Goal: Find specific page/section: Find specific page/section

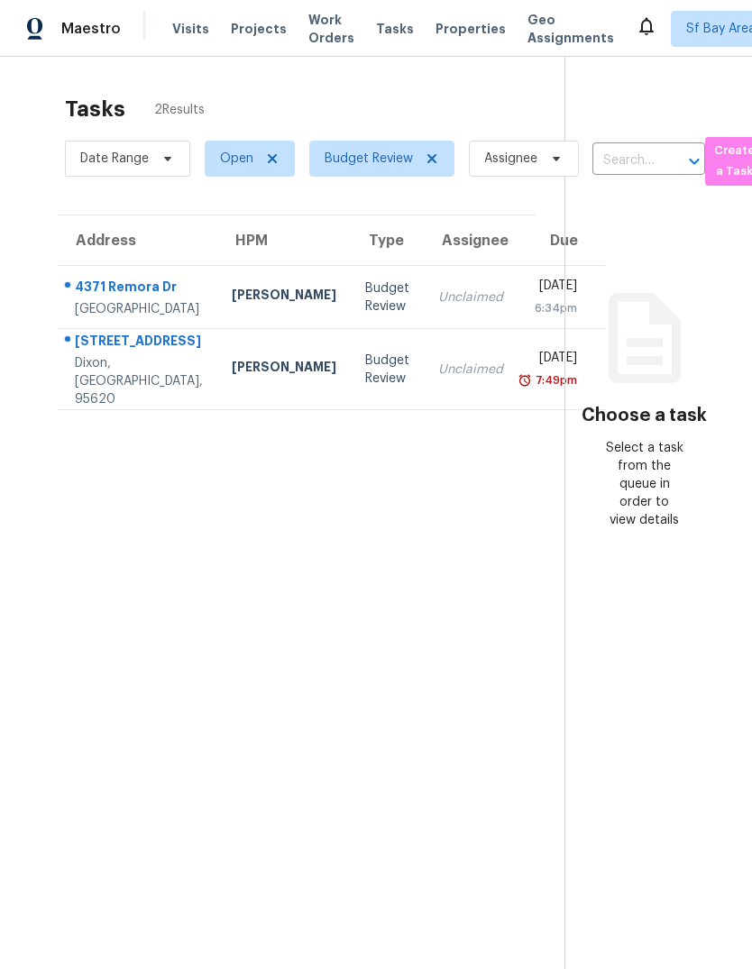
click at [109, 354] on div "1070 Purdue Ct" at bounding box center [139, 343] width 128 height 23
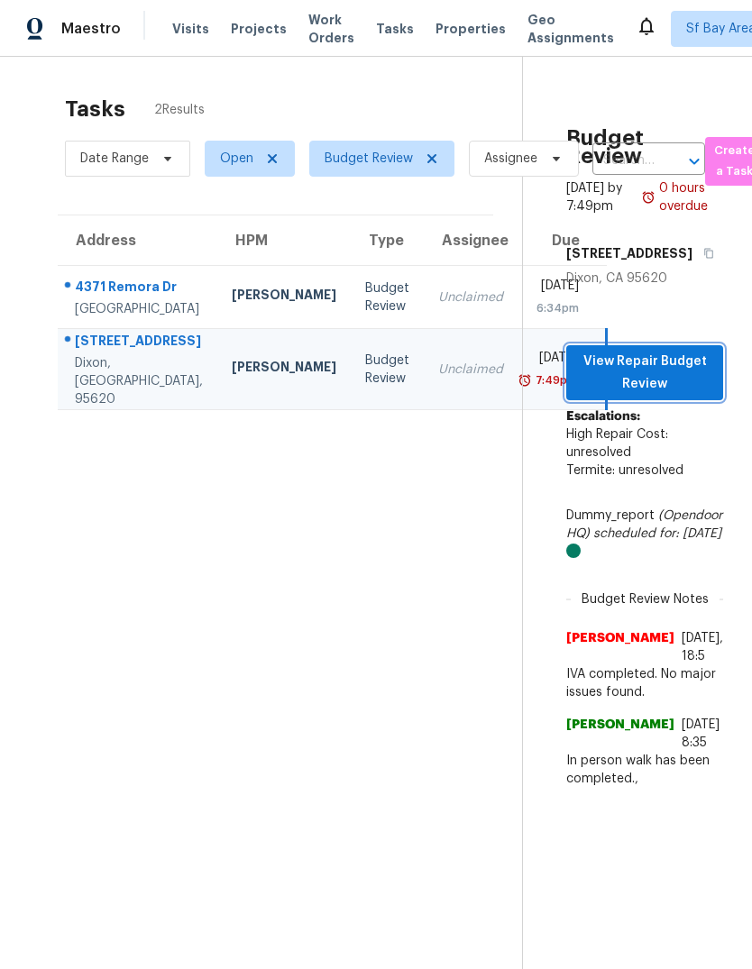
click at [672, 395] on span "View Repair Budget Review" at bounding box center [645, 373] width 128 height 44
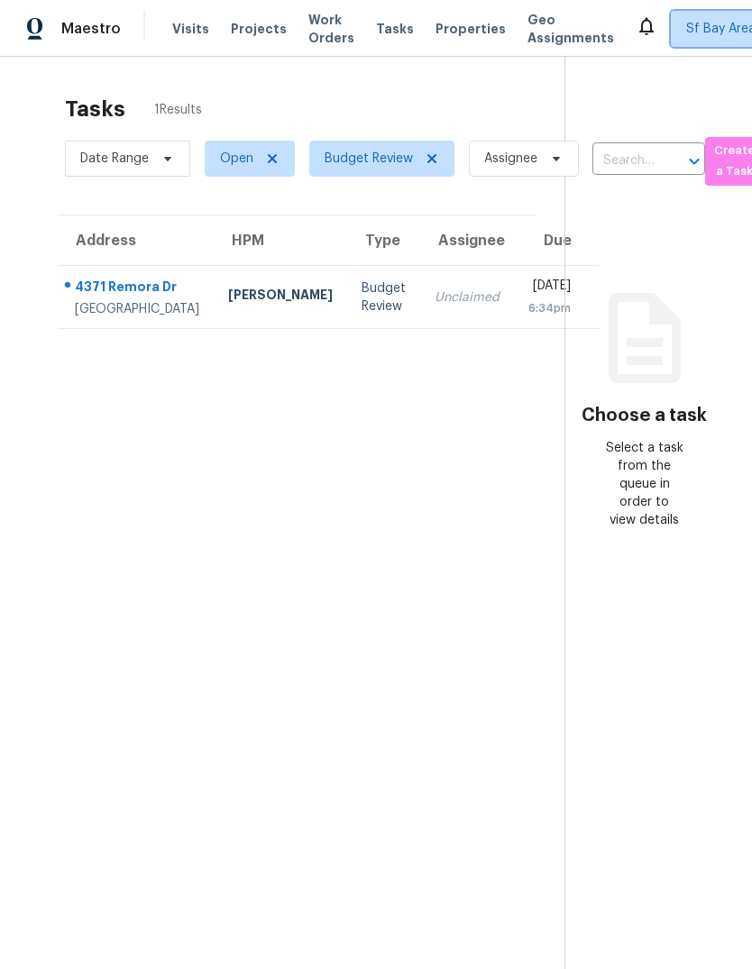
click at [674, 38] on span "Sf Bay Area + 2" at bounding box center [745, 29] width 149 height 36
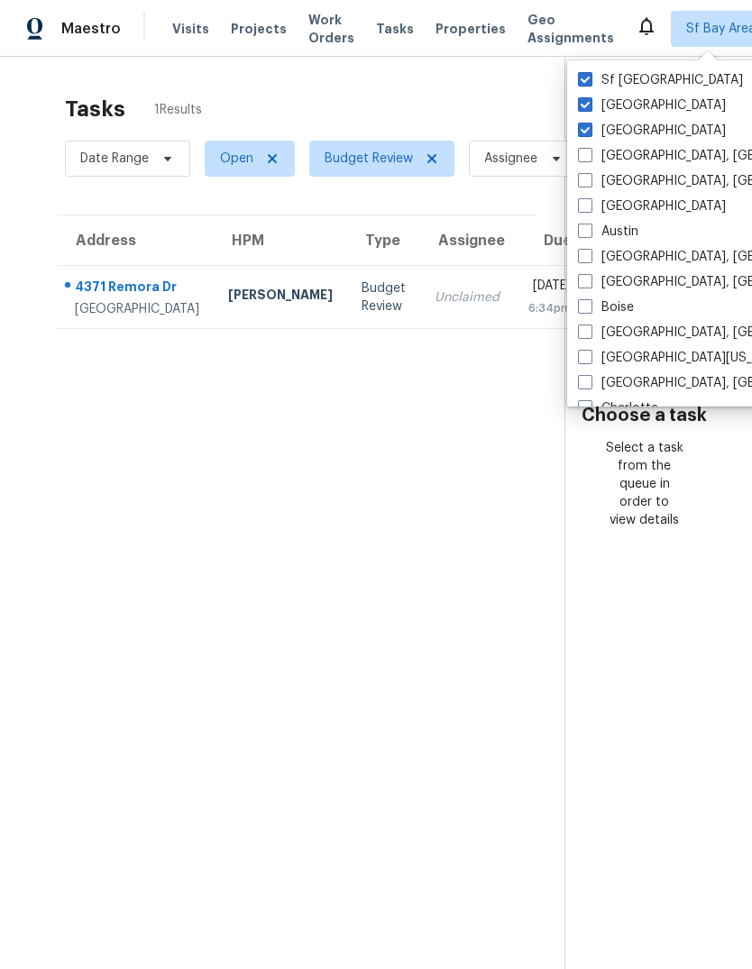
click at [588, 132] on span at bounding box center [585, 130] width 14 height 14
click at [588, 132] on input "[GEOGRAPHIC_DATA]" at bounding box center [584, 128] width 12 height 12
checkbox input "false"
click at [592, 110] on span at bounding box center [585, 104] width 14 height 14
click at [590, 108] on input "[GEOGRAPHIC_DATA]" at bounding box center [584, 102] width 12 height 12
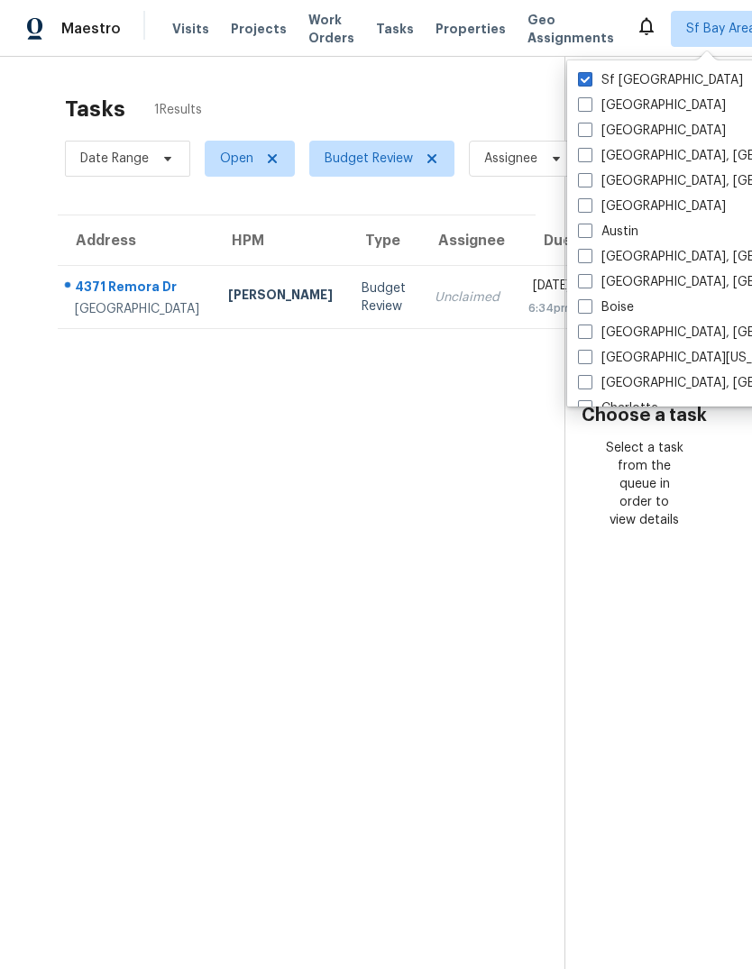
checkbox input "false"
click at [197, 33] on span "Visits" at bounding box center [190, 29] width 37 height 18
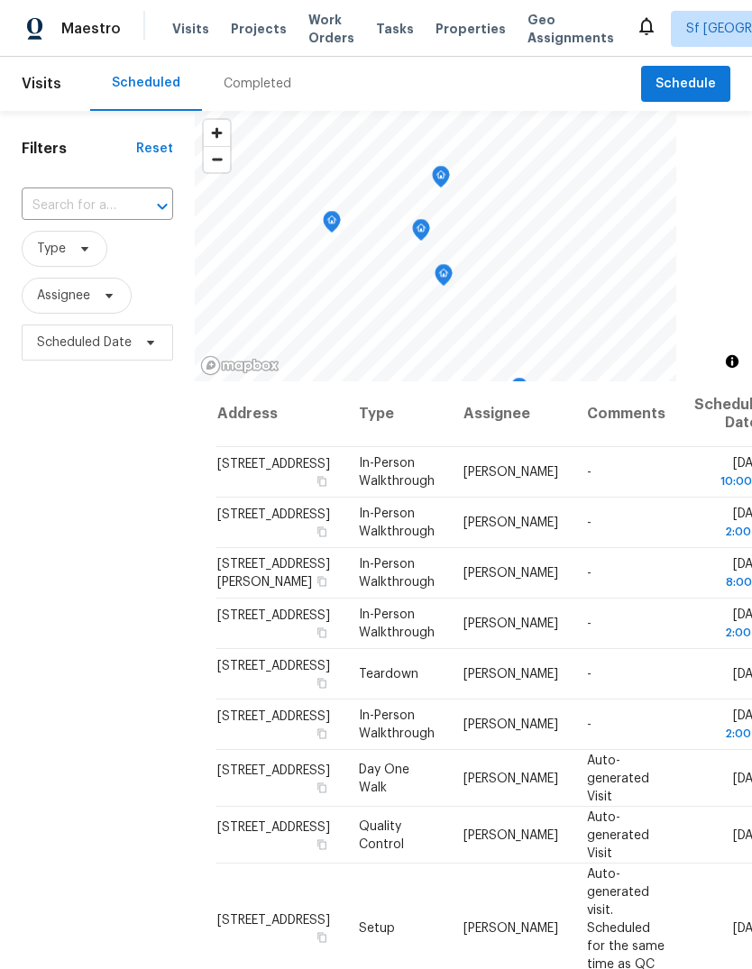
scroll to position [90, 0]
click at [176, 639] on div "Filters Reset ​ Type Assignee Scheduled Date" at bounding box center [97, 634] width 195 height 1046
click at [317, 33] on span "Work Orders" at bounding box center [331, 29] width 46 height 36
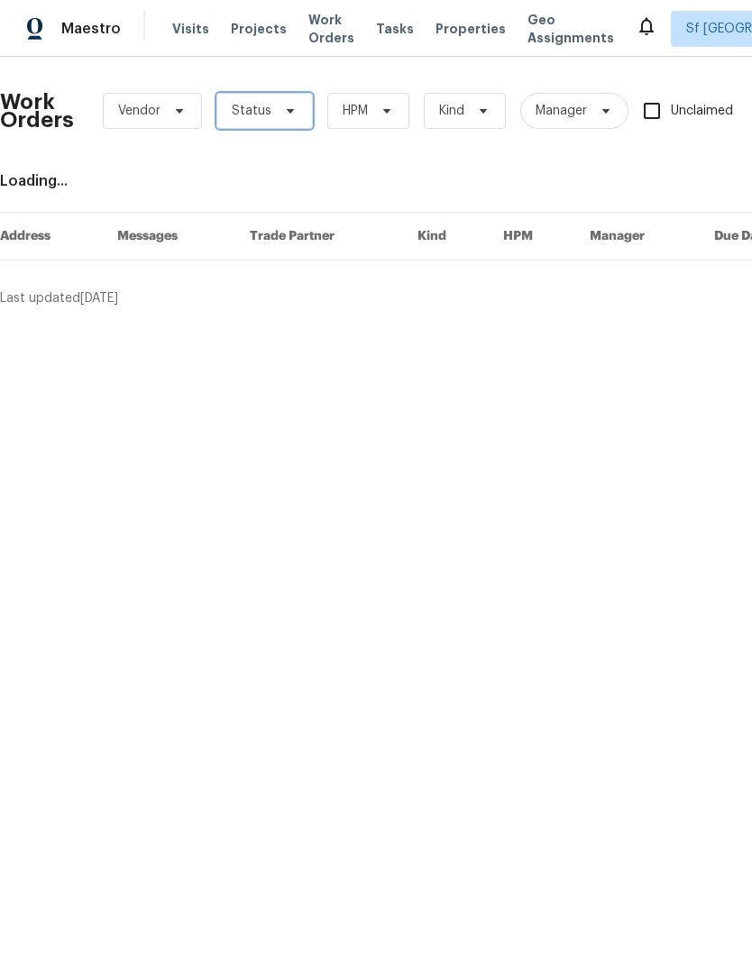
click at [272, 114] on span "Status" at bounding box center [264, 111] width 96 height 36
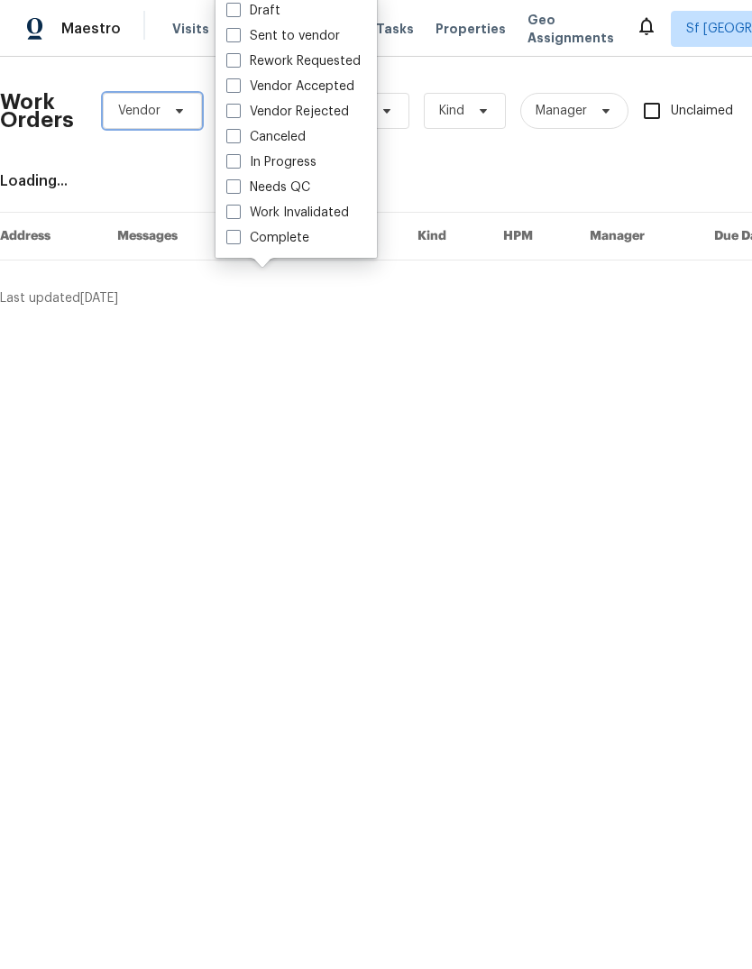
click at [160, 105] on span "Vendor" at bounding box center [152, 111] width 99 height 36
